Goal: Information Seeking & Learning: Check status

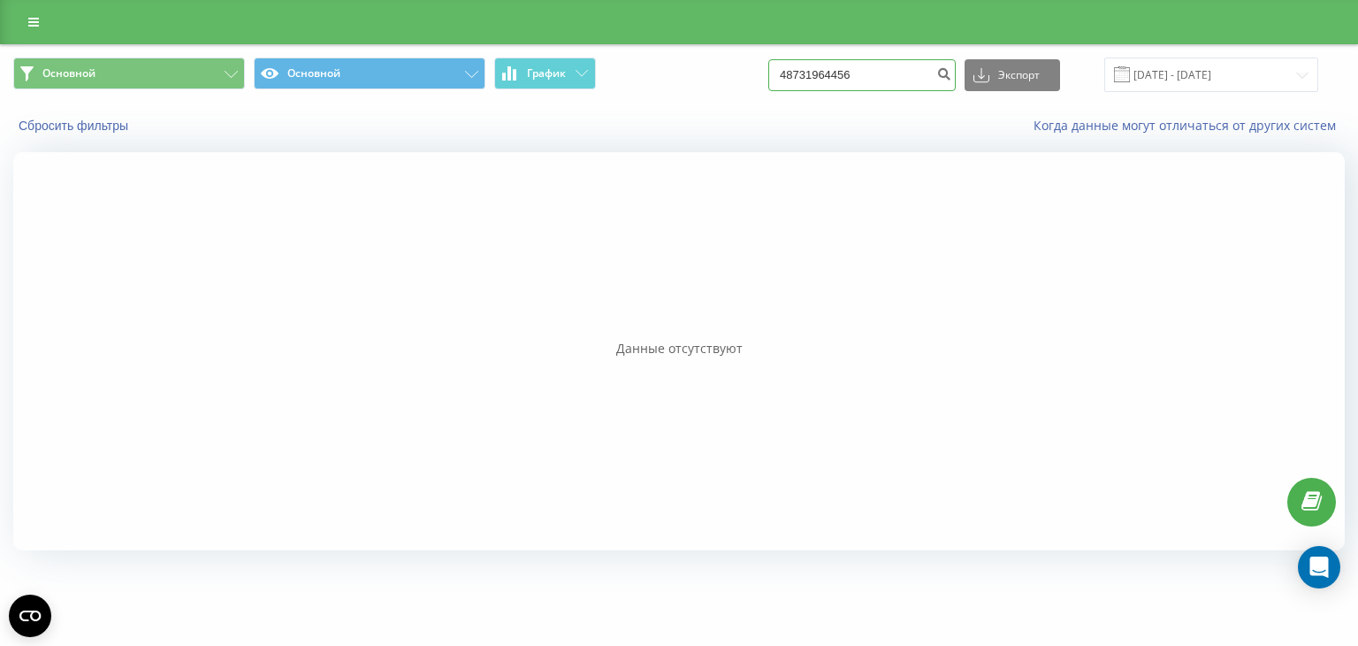
click at [892, 73] on input "48731964456" at bounding box center [861, 75] width 187 height 32
type input "4"
click at [75, 122] on button "Сбросить фильтры" at bounding box center [75, 126] width 124 height 16
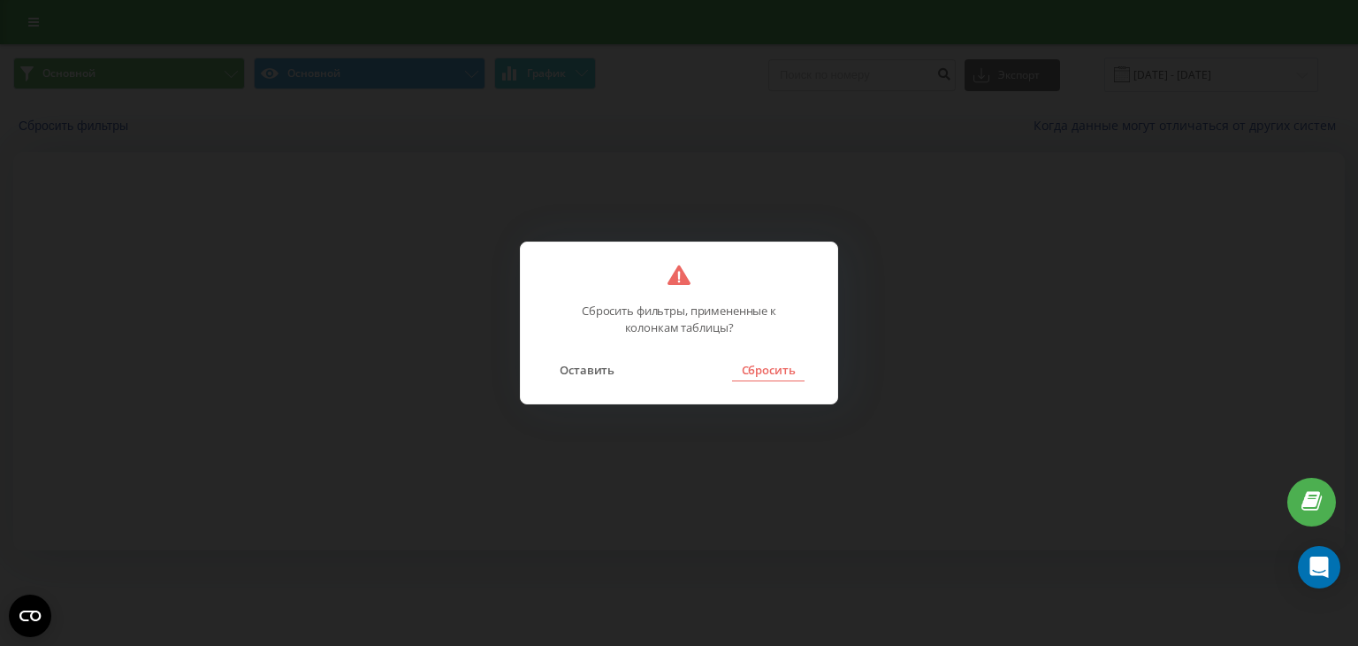
click at [767, 369] on button "Сбросить" at bounding box center [768, 369] width 72 height 23
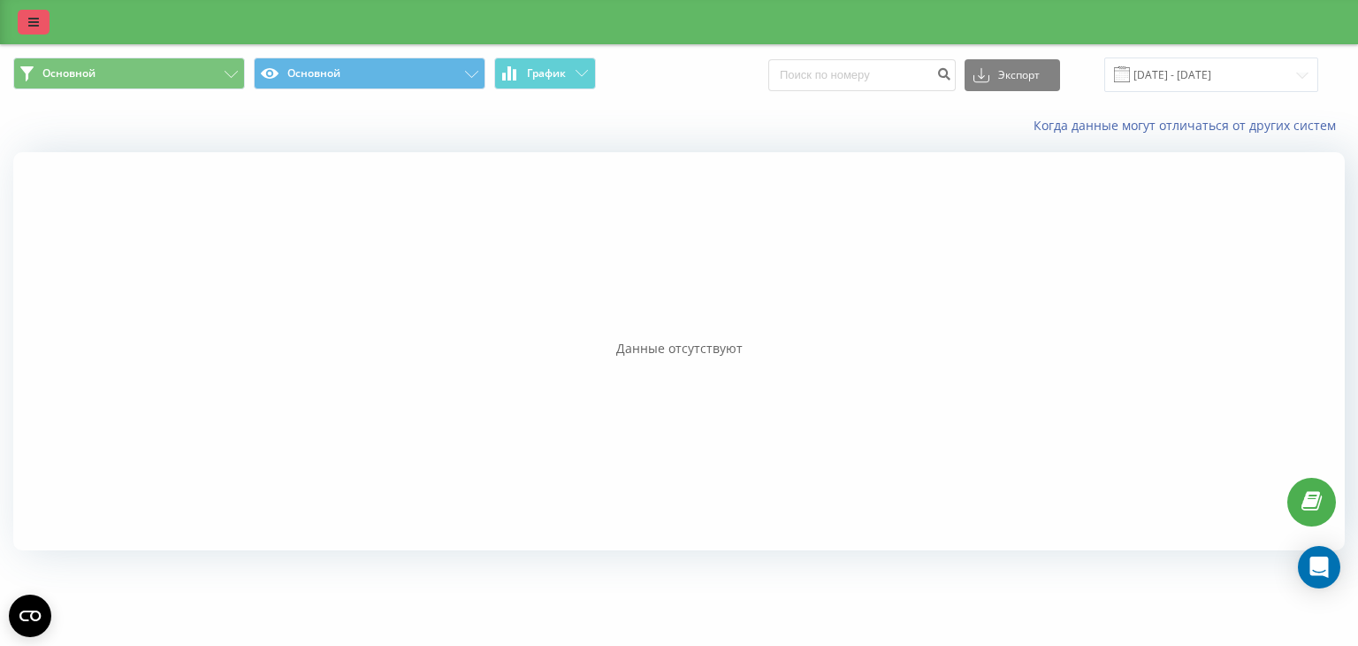
click at [32, 24] on icon at bounding box center [33, 22] width 11 height 12
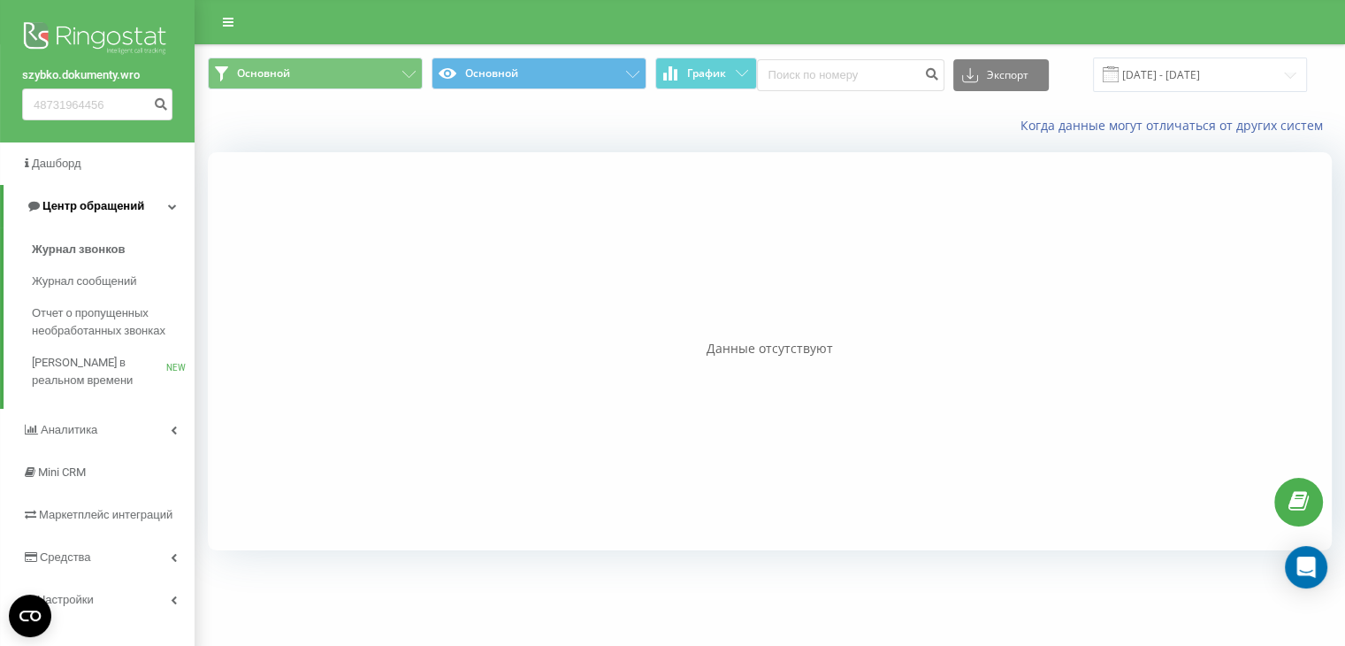
click at [102, 206] on span "Центр обращений" at bounding box center [93, 205] width 102 height 13
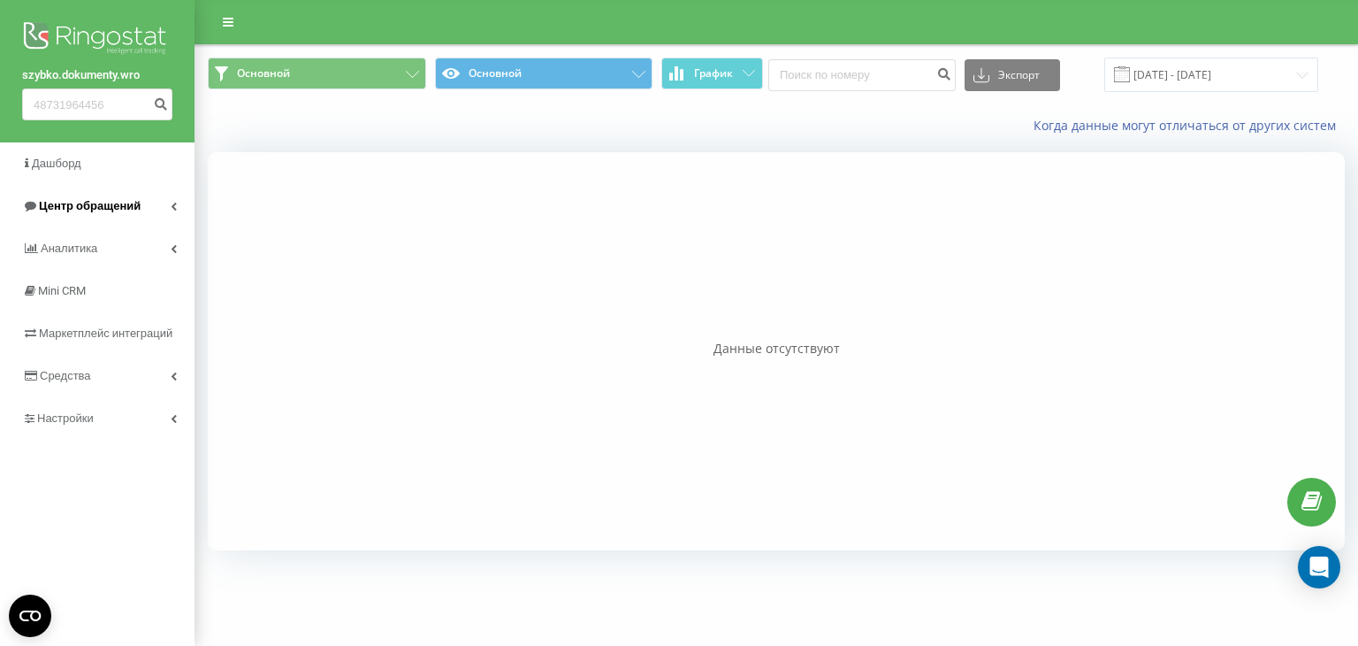
click at [111, 204] on span "Центр обращений" at bounding box center [90, 205] width 102 height 13
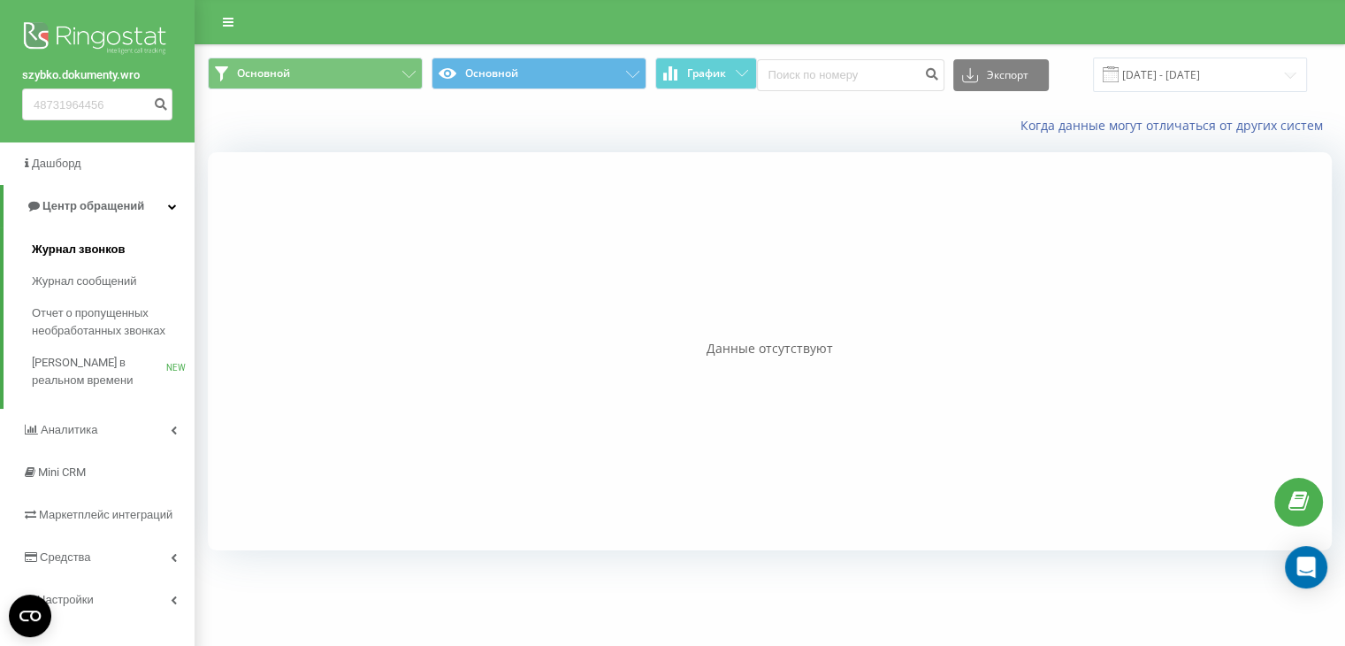
click at [88, 248] on span "Журнал звонков" at bounding box center [78, 250] width 93 height 18
click at [74, 283] on span "Журнал сообщений" at bounding box center [87, 281] width 111 height 18
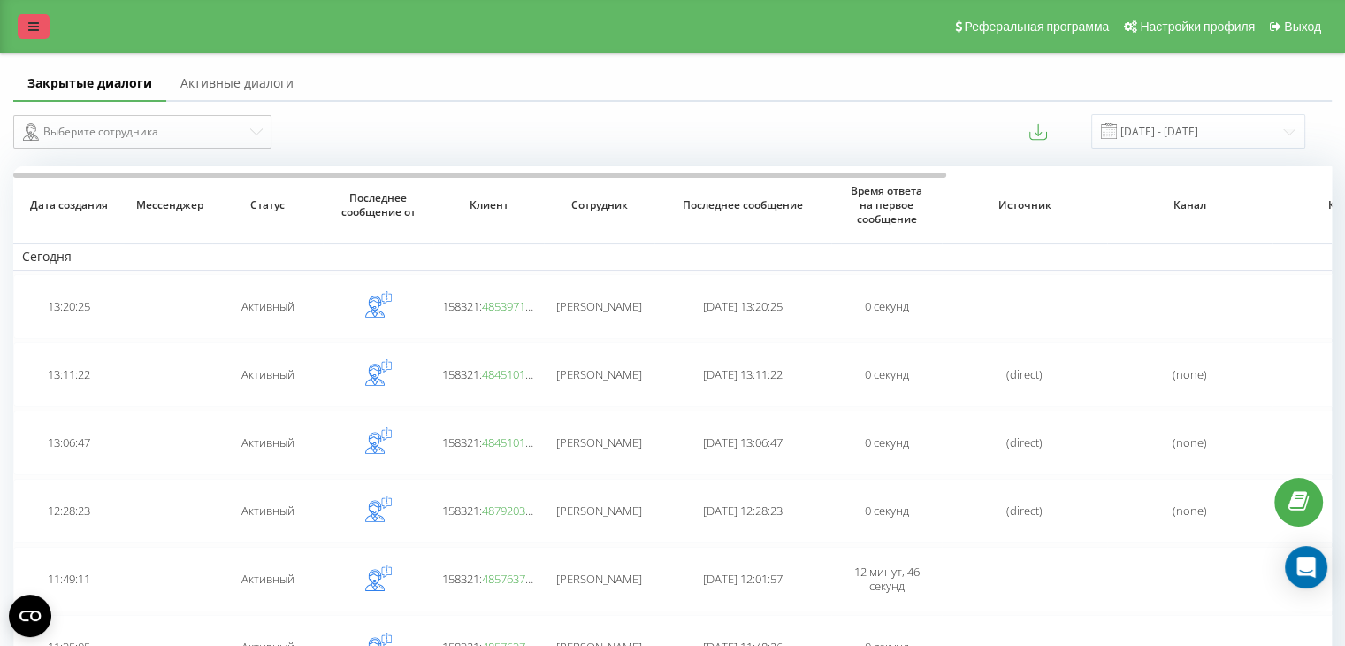
click at [33, 26] on icon at bounding box center [33, 26] width 11 height 12
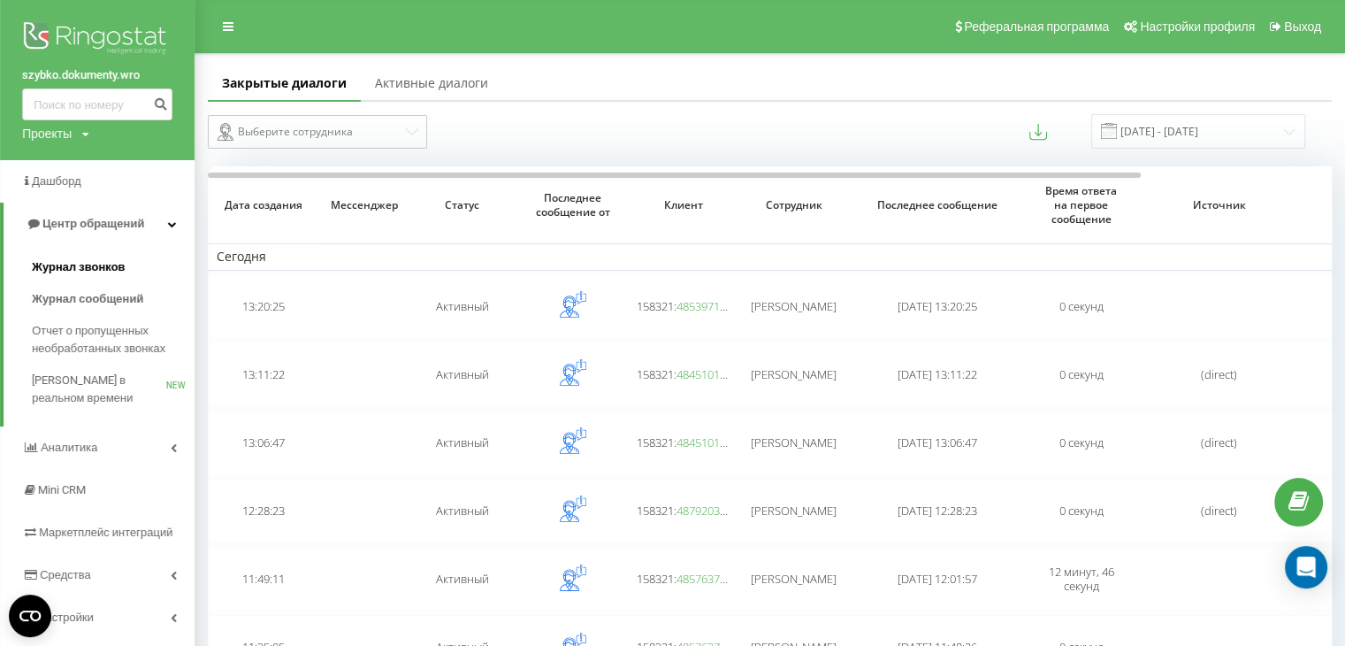
click at [101, 263] on span "Журнал звонков" at bounding box center [78, 267] width 93 height 18
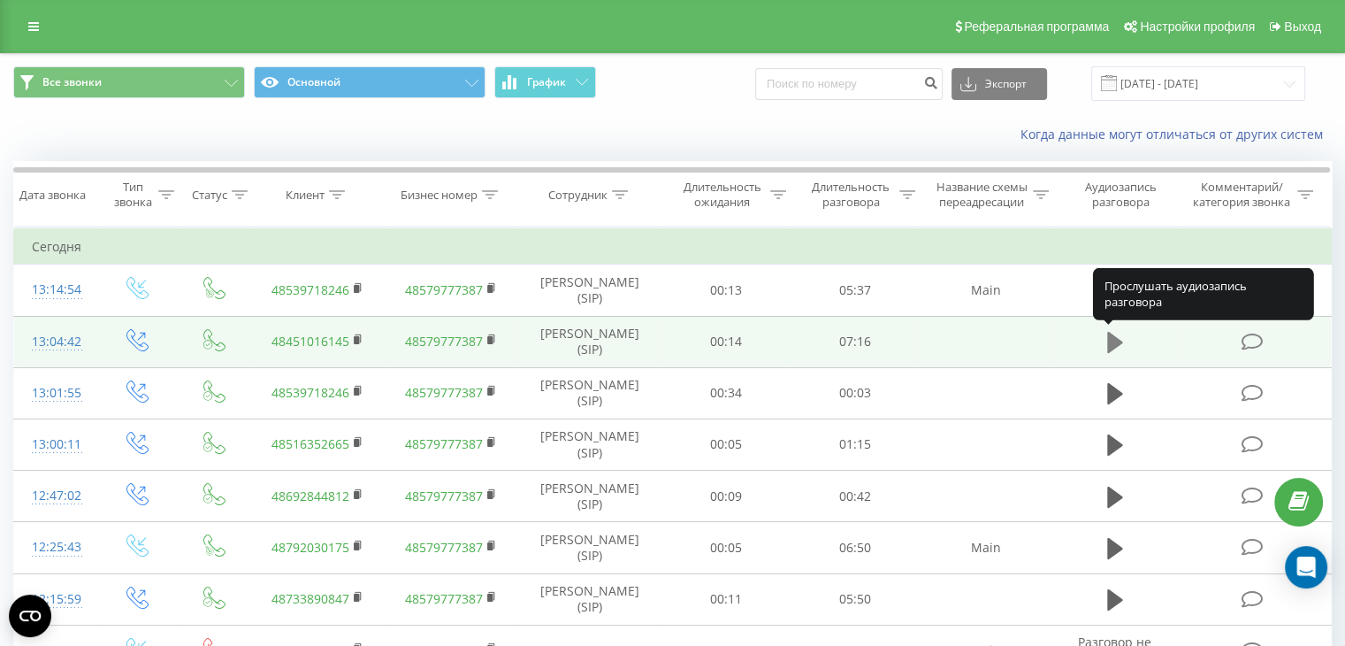
click at [1114, 343] on icon at bounding box center [1115, 342] width 16 height 21
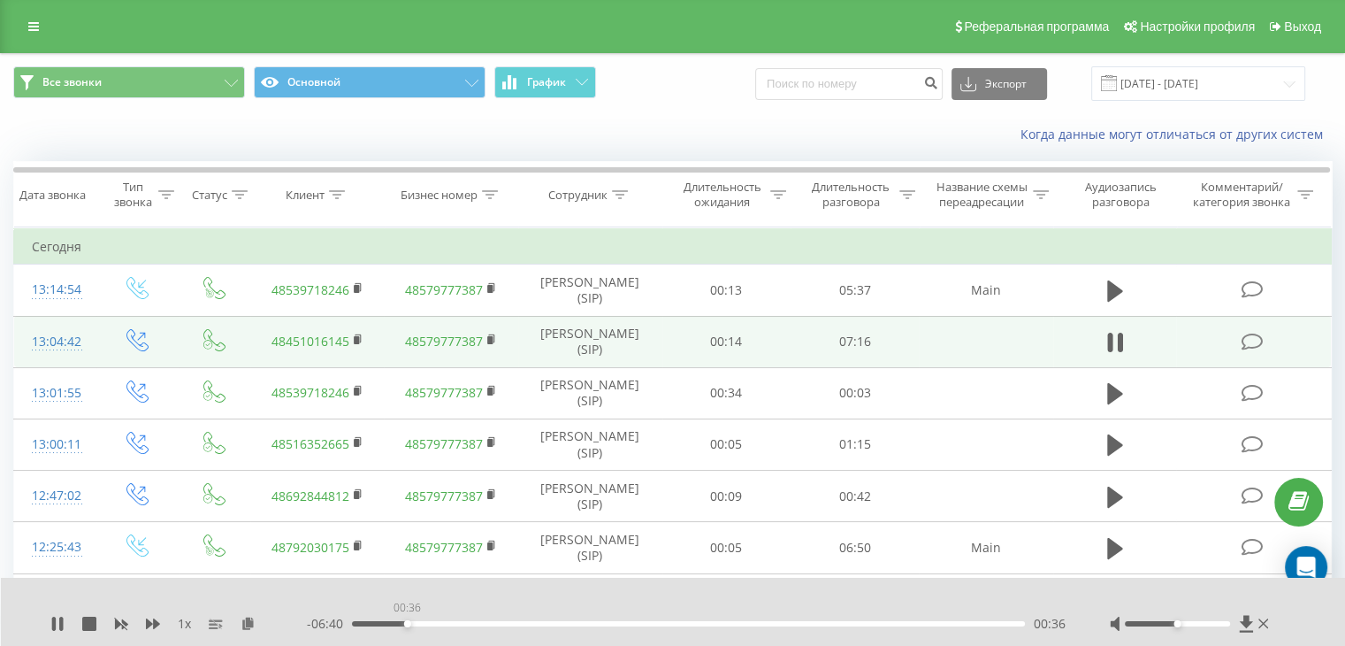
click at [407, 623] on div "00:36" at bounding box center [688, 623] width 673 height 5
click at [96, 623] on icon at bounding box center [89, 623] width 14 height 14
